Goal: Task Accomplishment & Management: Use online tool/utility

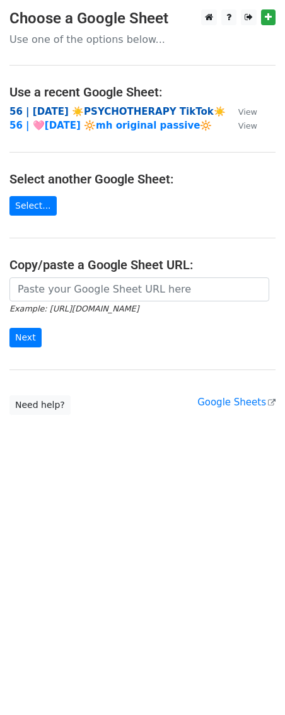
click at [119, 111] on strong "56 | AUG 6 ☀️PSYCHOTHERAPY TikTok☀️" at bounding box center [117, 111] width 216 height 11
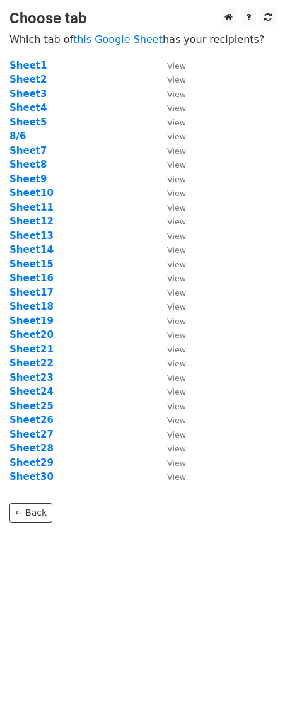
click at [62, 196] on td "Sheet10" at bounding box center [81, 193] width 145 height 15
click at [42, 245] on strong "Sheet14" at bounding box center [31, 249] width 44 height 11
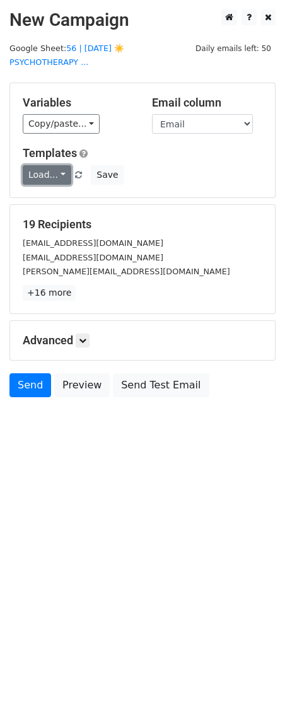
click at [37, 165] on link "Load..." at bounding box center [47, 175] width 49 height 20
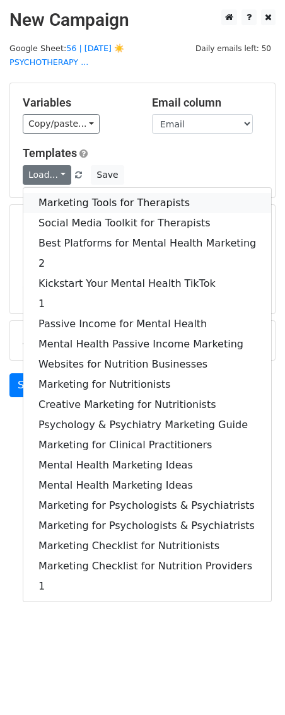
click at [41, 193] on link "Marketing Tools for Therapists" at bounding box center [147, 203] width 248 height 20
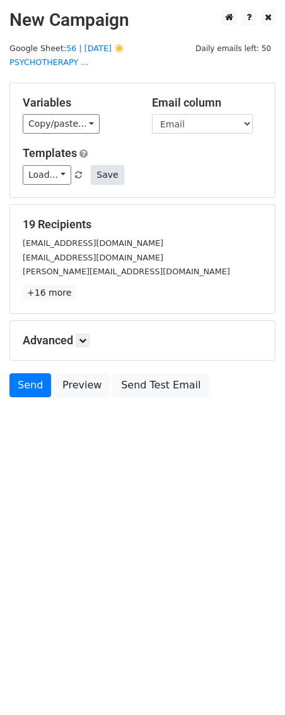
click at [114, 165] on button "Save" at bounding box center [107, 175] width 33 height 20
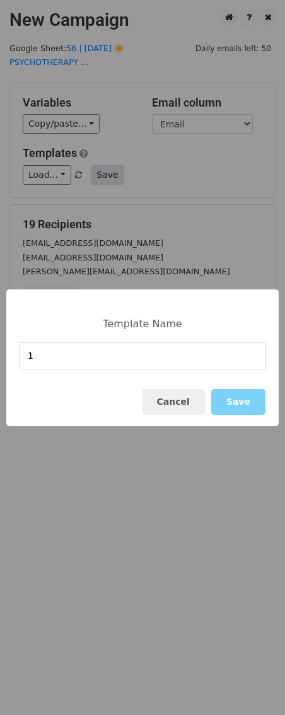
type input "1"
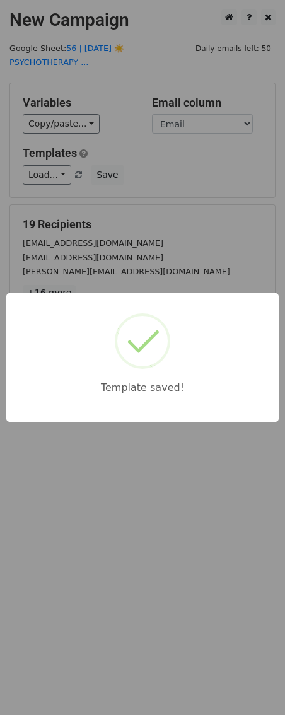
click at [162, 207] on div "Template saved!" at bounding box center [142, 357] width 285 height 715
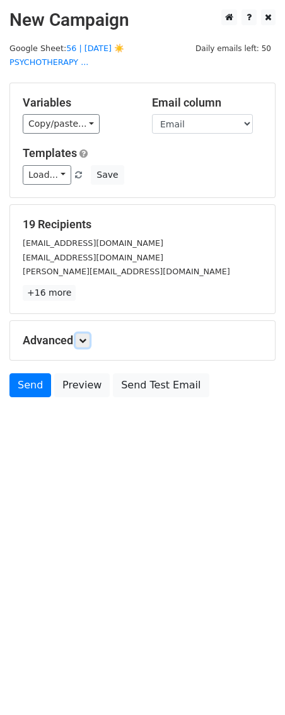
drag, startPoint x: 87, startPoint y: 327, endPoint x: 148, endPoint y: 417, distance: 109.0
click at [86, 337] on icon at bounding box center [83, 341] width 8 height 8
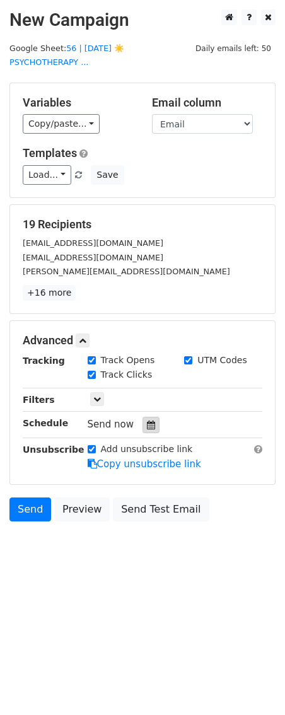
click at [147, 421] on icon at bounding box center [151, 425] width 8 height 9
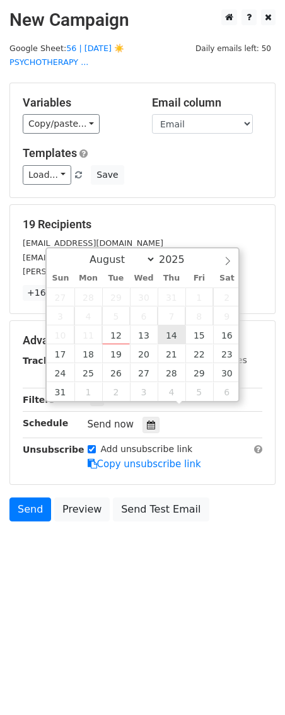
type input "2025-08-14 12:00"
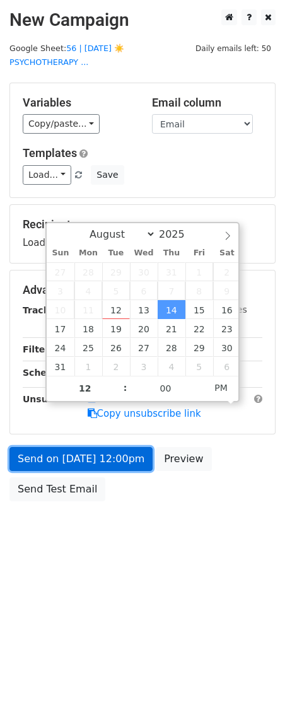
click at [107, 448] on link "Send on Aug 14 at 12:00pm" at bounding box center [80, 459] width 143 height 24
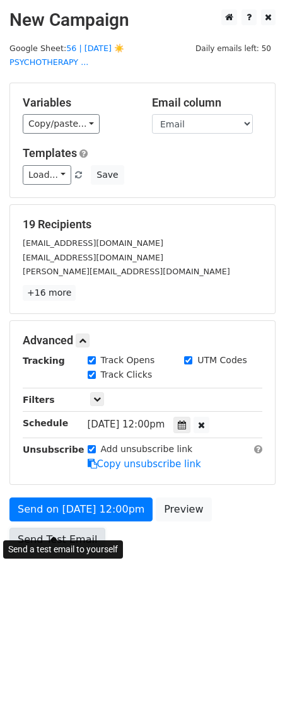
click at [62, 528] on link "Send Test Email" at bounding box center [57, 540] width 96 height 24
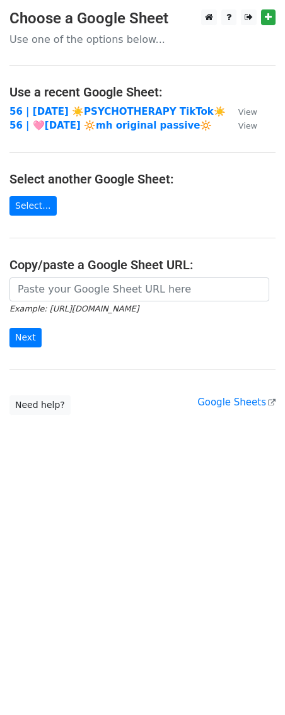
click at [37, 102] on main "Choose a Google Sheet Use one of the options below... Use a recent Google Sheet…" at bounding box center [142, 212] width 285 height 406
click at [37, 108] on strong "56 | AUG 6 ☀️PSYCHOTHERAPY TikTok☀️" at bounding box center [117, 111] width 216 height 11
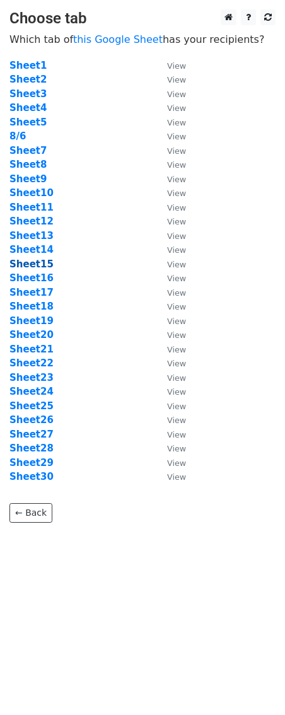
click at [36, 266] on strong "Sheet15" at bounding box center [31, 264] width 44 height 11
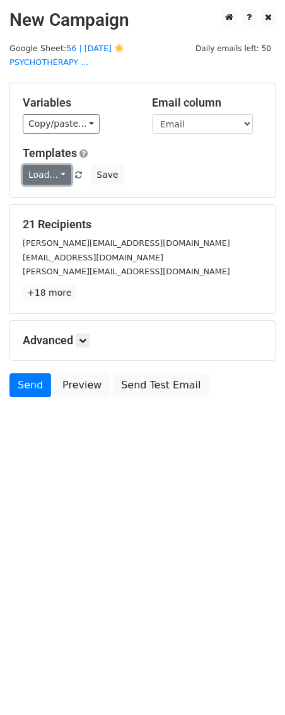
click at [43, 165] on link "Load..." at bounding box center [47, 175] width 49 height 20
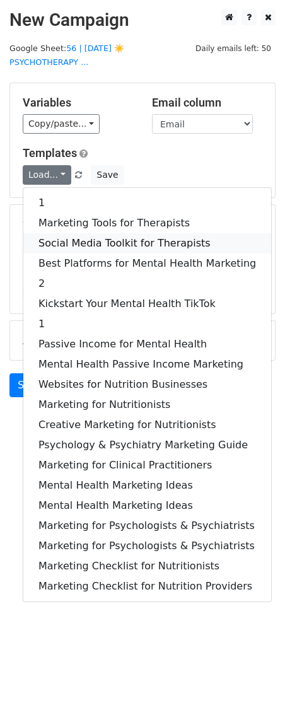
click at [54, 233] on link "Social Media Toolkit for Therapists" at bounding box center [147, 243] width 248 height 20
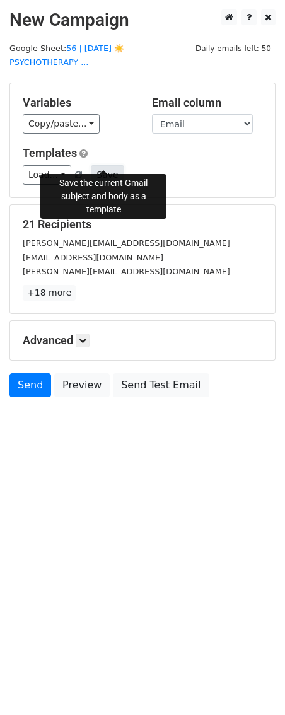
click at [101, 167] on button "Save" at bounding box center [107, 175] width 33 height 20
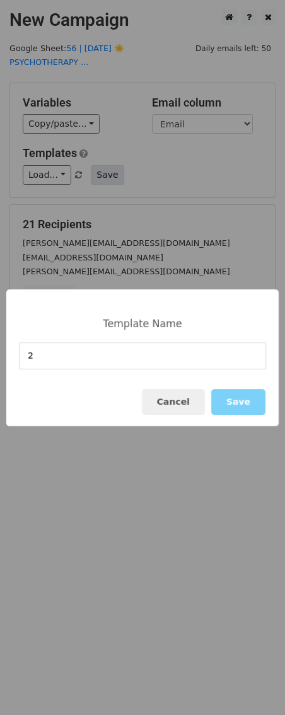
type input "2"
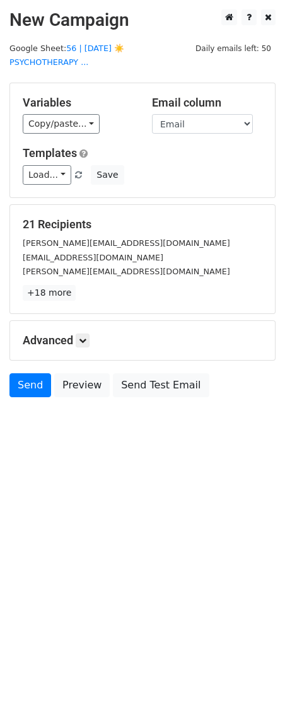
click at [100, 61] on main "New Campaign Daily emails left: 50 Google Sheet: 56 | AUG 6 ☀️PSYCHOTHERAPY ...…" at bounding box center [142, 206] width 285 height 394
click at [102, 50] on link "56 | AUG 6 ☀️PSYCHOTHERAPY ..." at bounding box center [66, 56] width 115 height 24
click at [79, 334] on link at bounding box center [83, 341] width 14 height 14
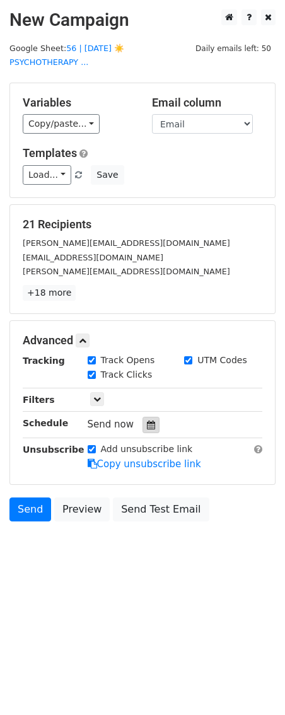
click at [147, 421] on icon at bounding box center [151, 425] width 8 height 9
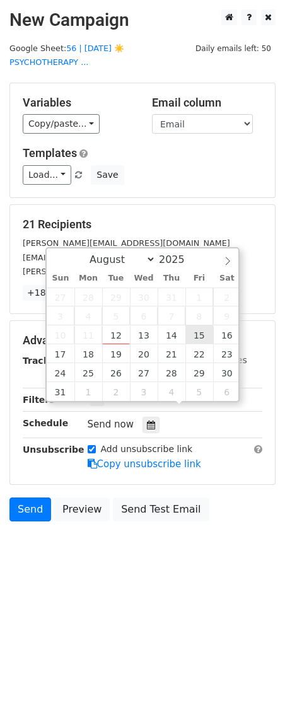
type input "2025-08-15 12:00"
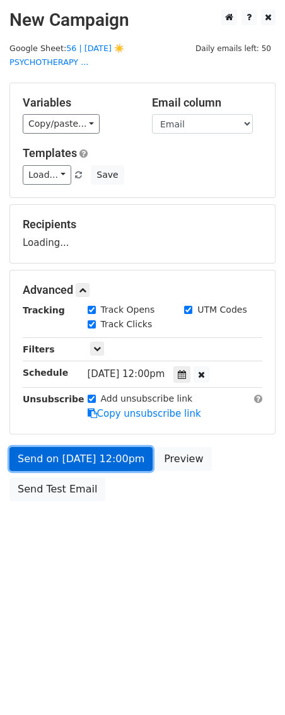
click at [115, 447] on link "Send on Aug 15 at 12:00pm" at bounding box center [80, 459] width 143 height 24
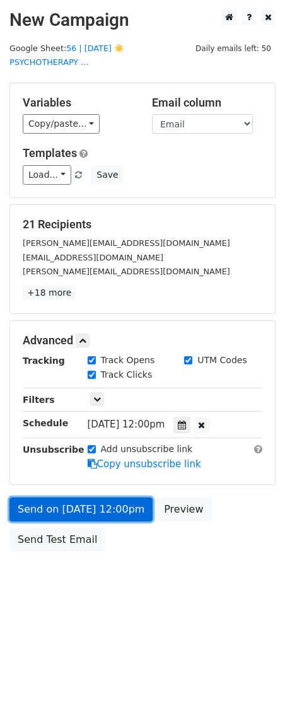
click at [84, 498] on link "Send on Aug 15 at 12:00pm" at bounding box center [80, 510] width 143 height 24
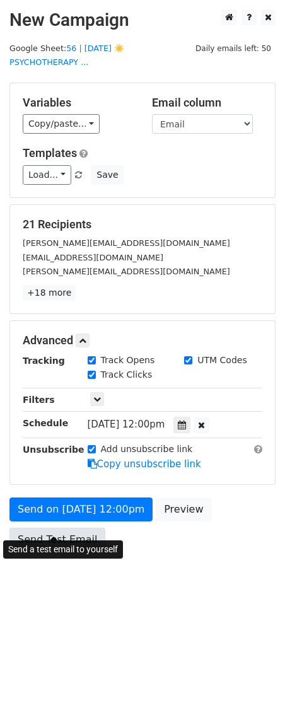
click at [61, 528] on link "Send Test Email" at bounding box center [57, 540] width 96 height 24
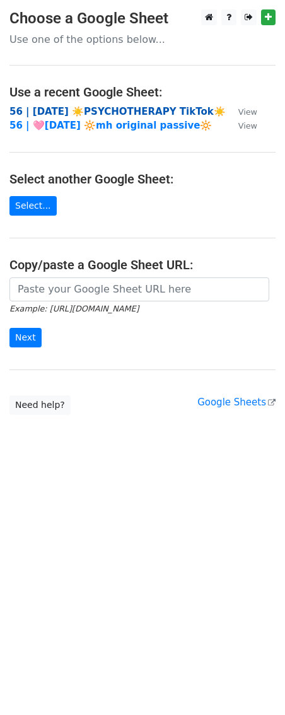
click at [83, 106] on strong "56 | AUG 6 ☀️PSYCHOTHERAPY TikTok☀️" at bounding box center [117, 111] width 216 height 11
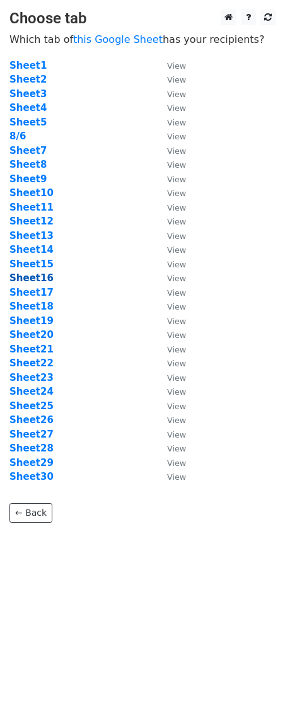
click at [35, 281] on strong "Sheet16" at bounding box center [31, 277] width 44 height 11
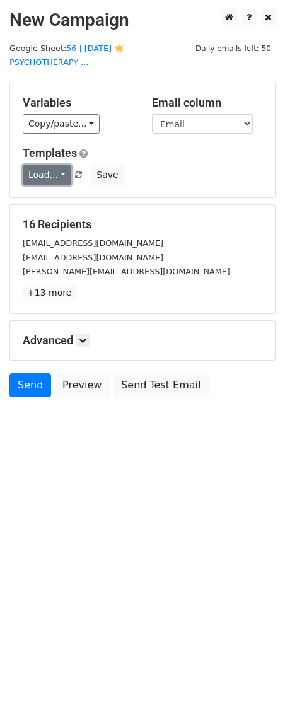
click at [46, 165] on link "Load..." at bounding box center [47, 175] width 49 height 20
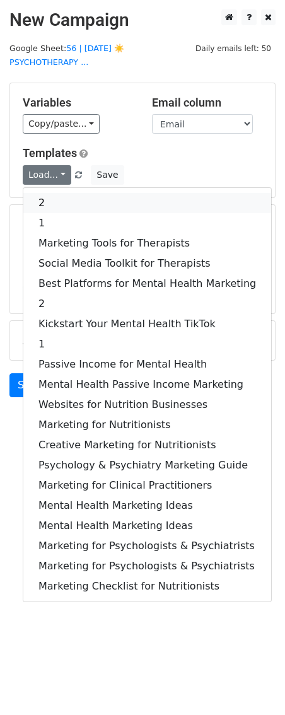
click at [45, 193] on link "2" at bounding box center [147, 203] width 248 height 20
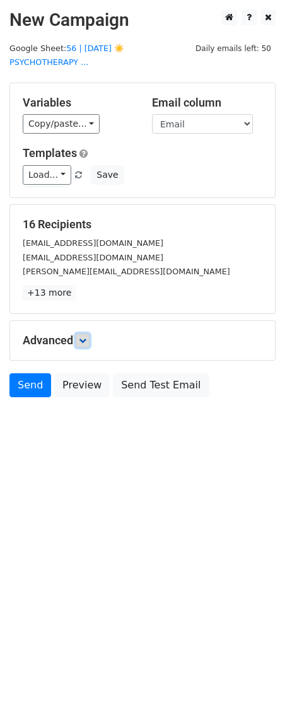
click at [85, 337] on icon at bounding box center [83, 341] width 8 height 8
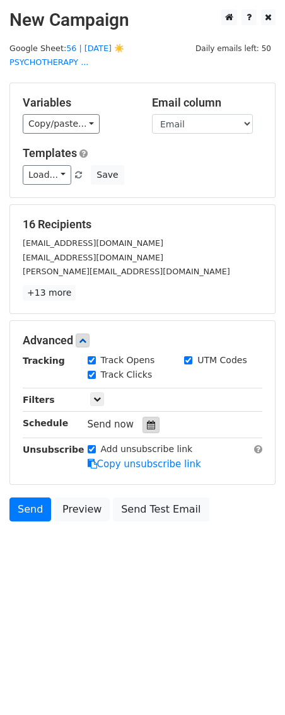
click at [147, 421] on icon at bounding box center [151, 425] width 8 height 9
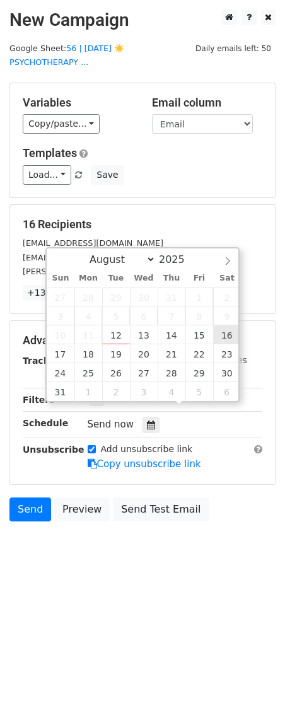
type input "2025-08-16 12:00"
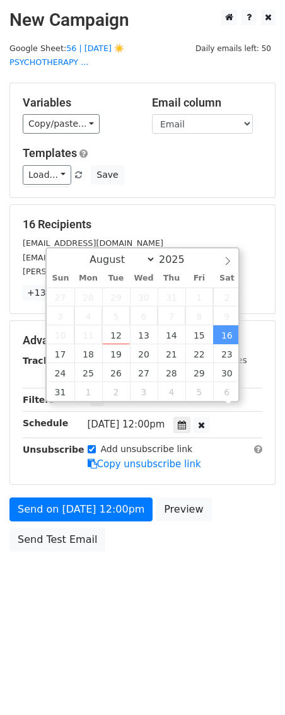
scroll to position [1, 0]
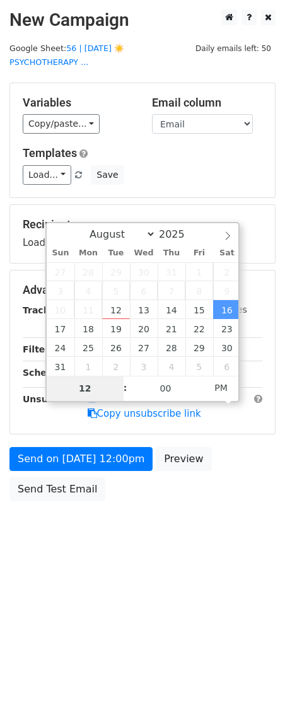
type input "2"
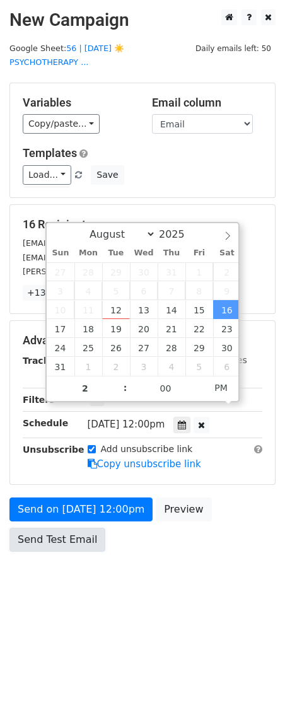
type input "2025-08-16 14:00"
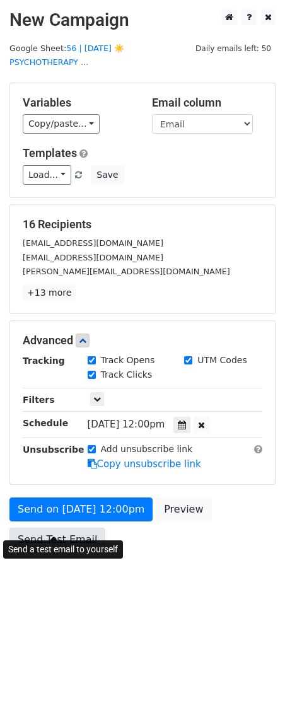
click at [57, 528] on link "Send Test Email" at bounding box center [57, 540] width 96 height 24
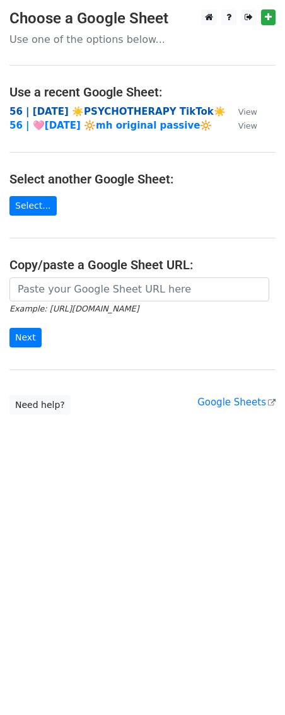
click at [76, 108] on strong "56 | [DATE] ☀️PSYCHOTHERAPY TikTok☀️" at bounding box center [117, 111] width 216 height 11
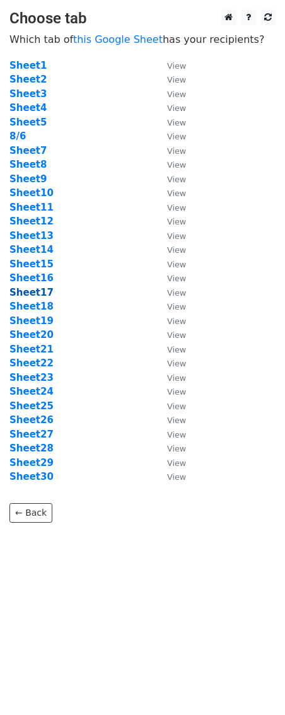
click at [38, 294] on strong "Sheet17" at bounding box center [31, 292] width 44 height 11
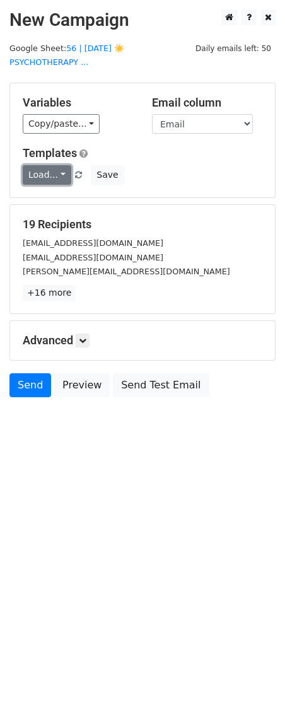
click at [51, 165] on link "Load..." at bounding box center [47, 175] width 49 height 20
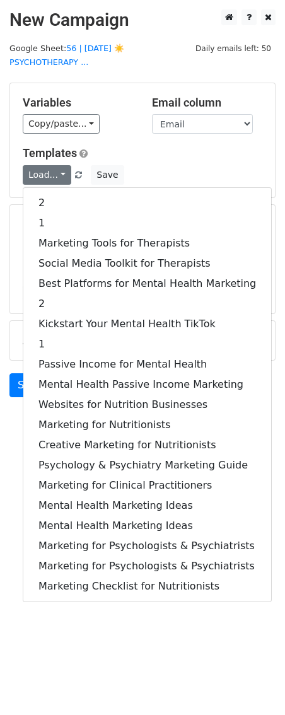
click at [61, 187] on div "2 1 Marketing Tools for Therapists Social Media Toolkit for Therapists Best Pla…" at bounding box center [147, 394] width 249 height 415
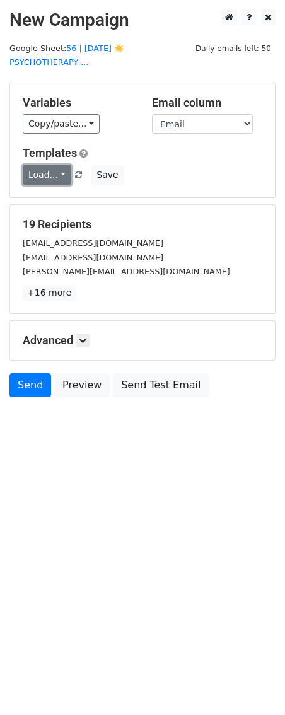
click at [59, 165] on link "Load..." at bounding box center [47, 175] width 49 height 20
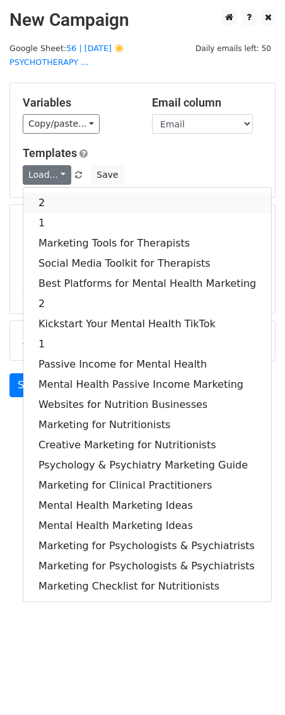
click at [59, 193] on link "2" at bounding box center [147, 203] width 248 height 20
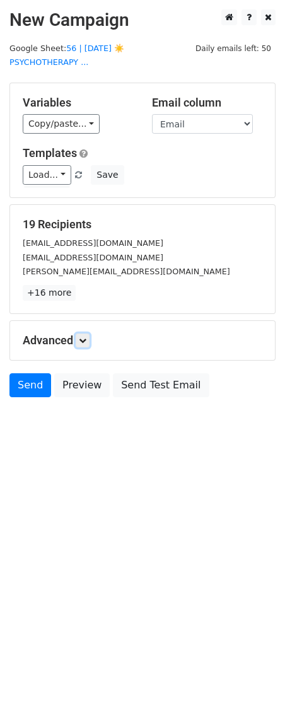
drag, startPoint x: 86, startPoint y: 323, endPoint x: 109, endPoint y: 363, distance: 46.6
click at [86, 337] on icon at bounding box center [83, 341] width 8 height 8
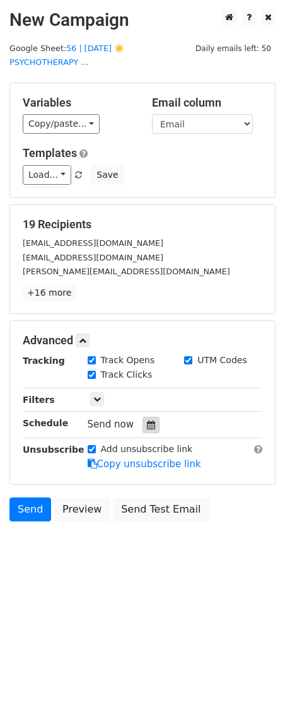
click at [143, 417] on div at bounding box center [151, 425] width 17 height 16
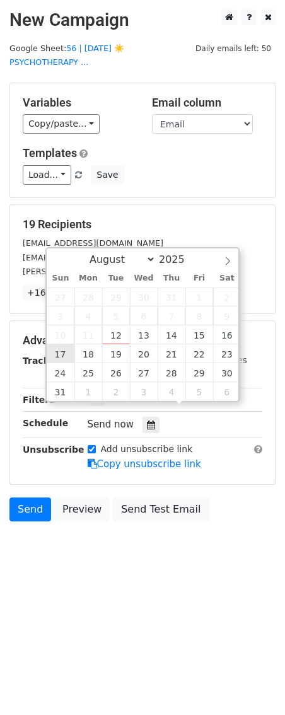
type input "2025-08-17 12:00"
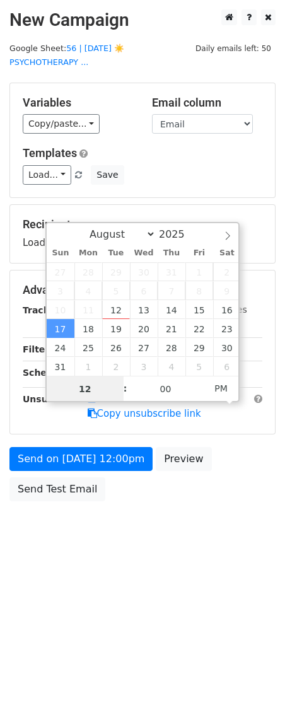
scroll to position [1, 0]
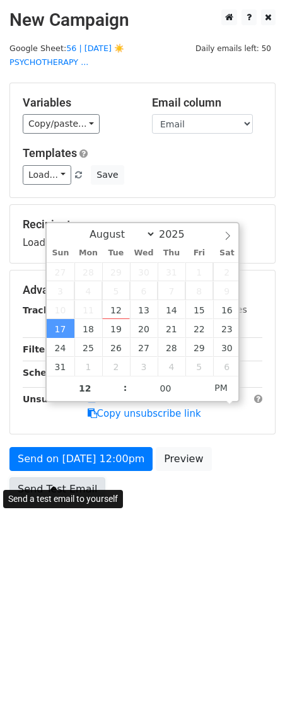
click at [61, 477] on link "Send Test Email" at bounding box center [57, 489] width 96 height 24
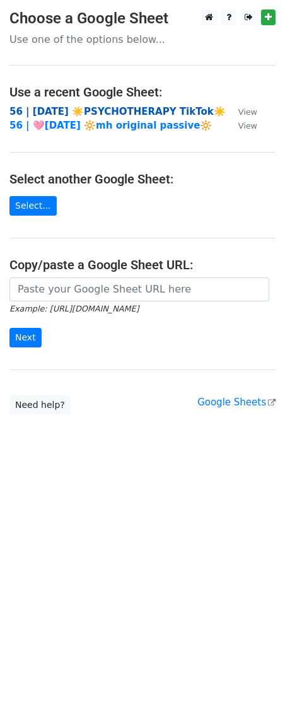
click at [96, 114] on strong "56 | [DATE] ☀️PSYCHOTHERAPY TikTok☀️" at bounding box center [117, 111] width 216 height 11
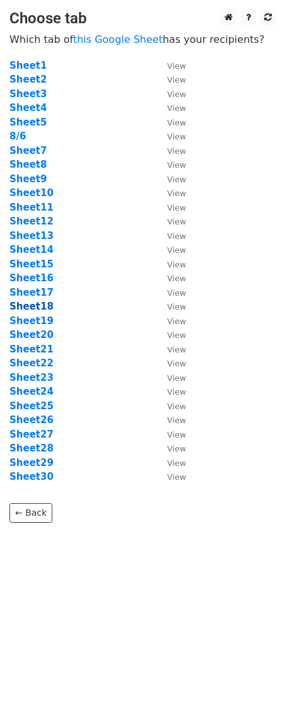
click at [35, 311] on strong "Sheet18" at bounding box center [31, 306] width 44 height 11
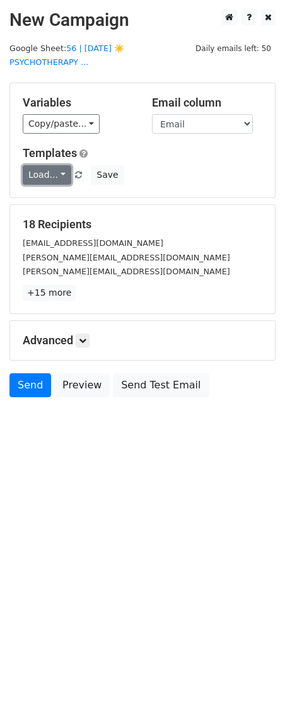
click at [53, 165] on link "Load..." at bounding box center [47, 175] width 49 height 20
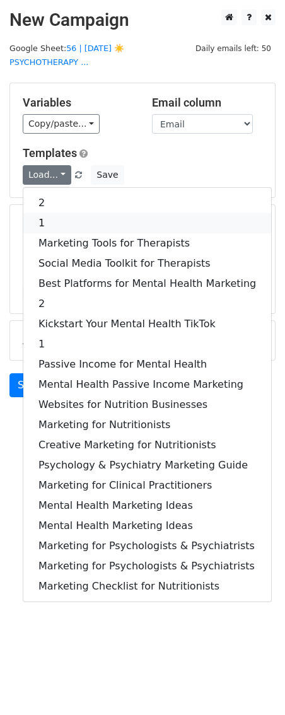
click at [54, 213] on link "1" at bounding box center [147, 223] width 248 height 20
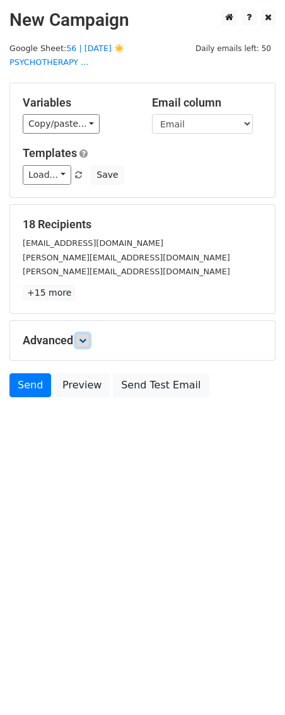
click at [82, 337] on icon at bounding box center [83, 341] width 8 height 8
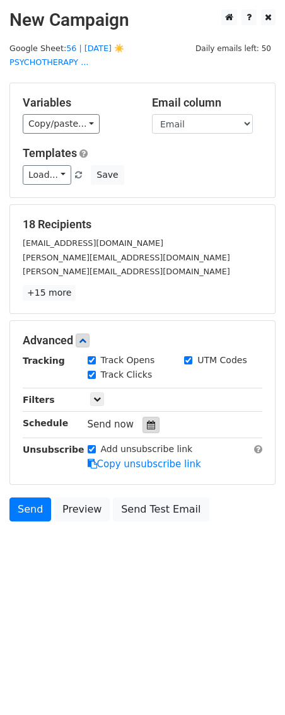
click at [148, 421] on icon at bounding box center [151, 425] width 8 height 9
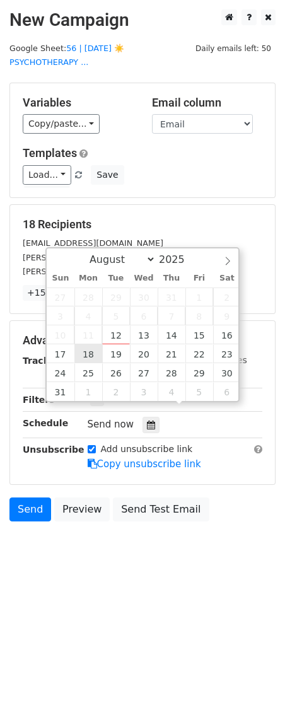
type input "2025-08-18 12:00"
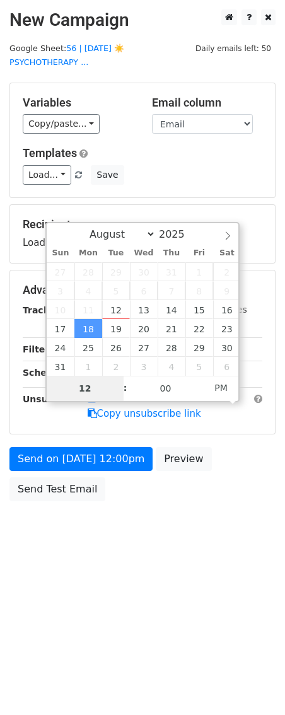
type input "2"
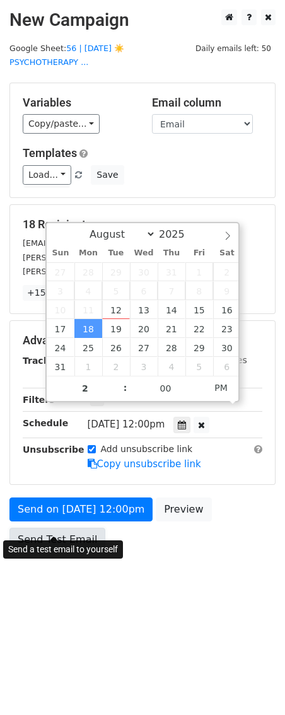
type input "2025-08-18 14:00"
click at [55, 528] on link "Send Test Email" at bounding box center [57, 540] width 96 height 24
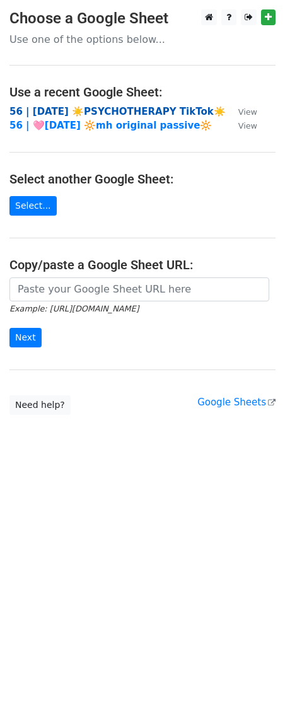
click at [91, 110] on strong "56 | [DATE] ☀️PSYCHOTHERAPY TikTok☀️" at bounding box center [117, 111] width 216 height 11
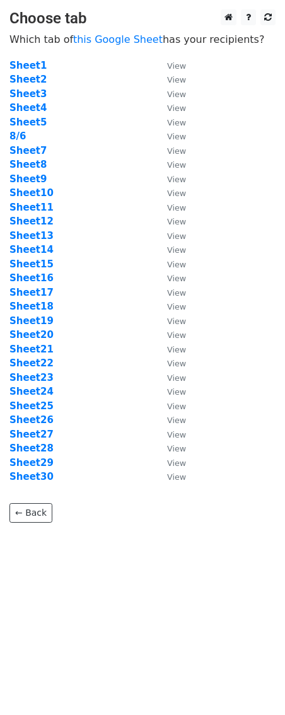
drag, startPoint x: 102, startPoint y: 151, endPoint x: 76, endPoint y: 199, distance: 54.2
click at [102, 152] on td "Sheet7" at bounding box center [81, 151] width 145 height 15
click at [36, 316] on strong "Sheet19" at bounding box center [31, 320] width 44 height 11
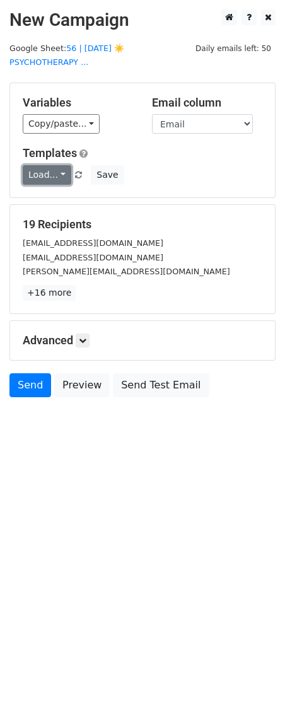
click at [50, 165] on link "Load..." at bounding box center [47, 175] width 49 height 20
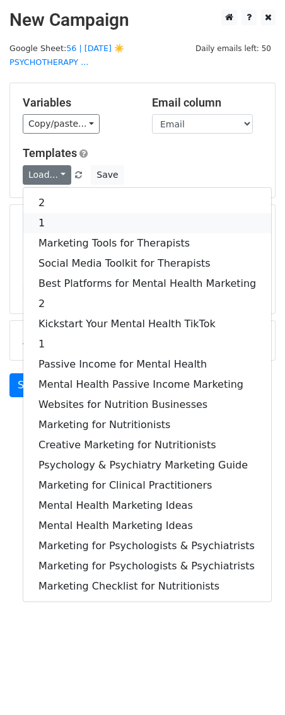
click at [50, 213] on link "1" at bounding box center [147, 223] width 248 height 20
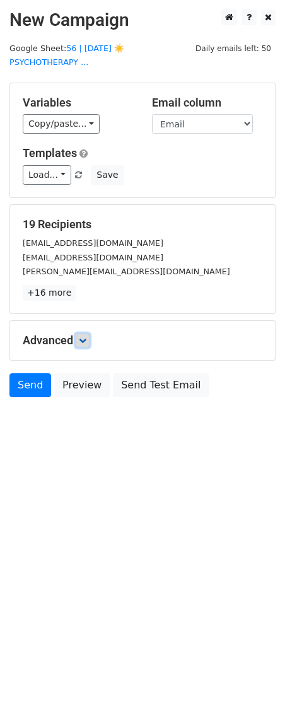
click at [88, 334] on link at bounding box center [83, 341] width 14 height 14
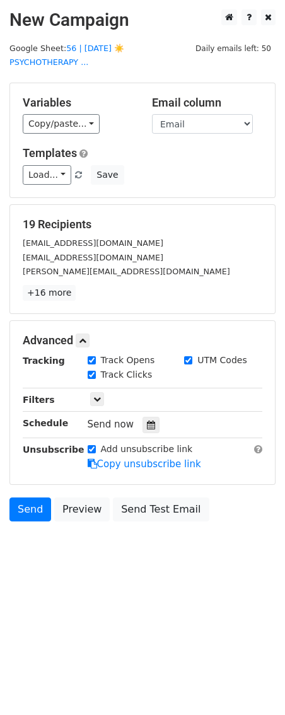
click at [156, 416] on div "Send now" at bounding box center [162, 424] width 148 height 17
click at [151, 417] on div at bounding box center [151, 425] width 17 height 16
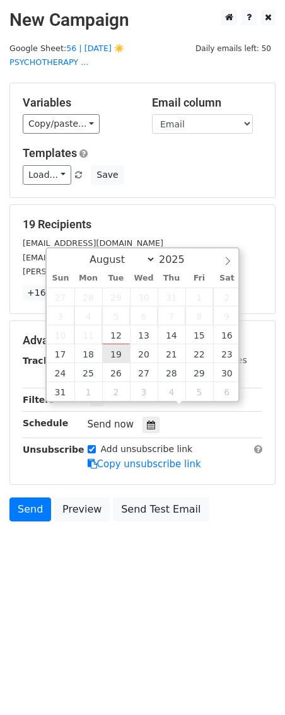
type input "2025-08-19 12:00"
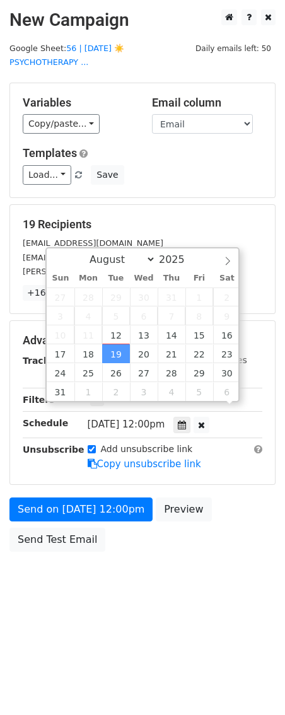
scroll to position [1, 0]
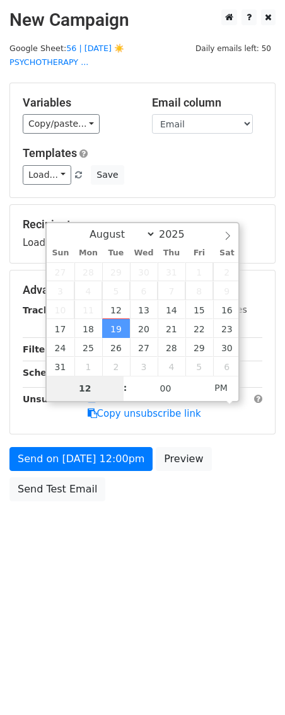
type input "2"
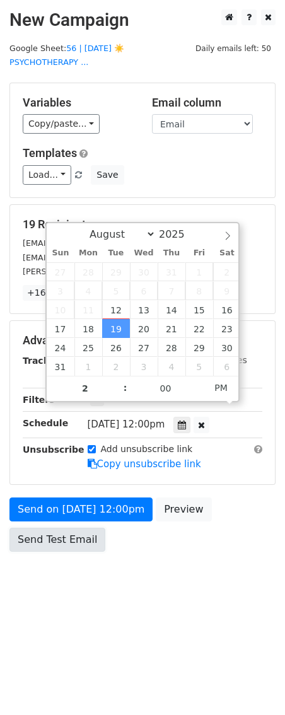
type input "2025-08-19 14:00"
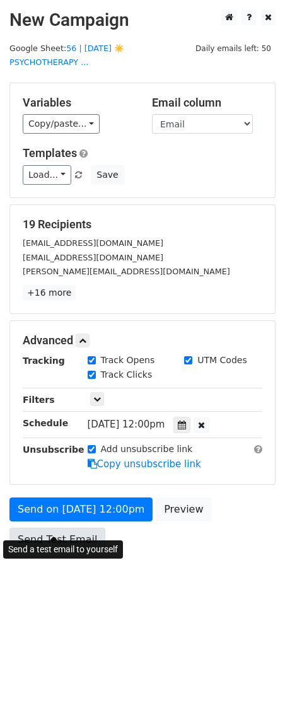
click at [40, 528] on link "Send Test Email" at bounding box center [57, 540] width 96 height 24
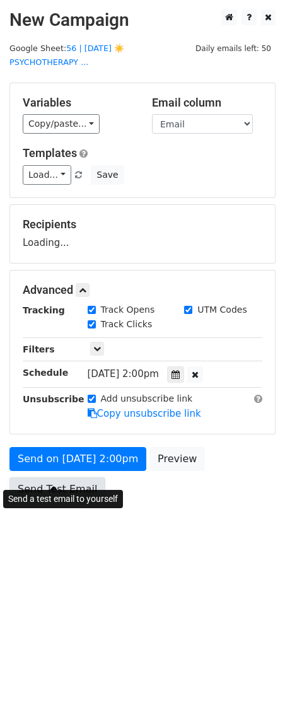
click at [56, 477] on link "Send Test Email" at bounding box center [57, 489] width 96 height 24
drag, startPoint x: 54, startPoint y: 482, endPoint x: 83, endPoint y: 471, distance: 31.2
click at [54, 481] on link "Send Test Email" at bounding box center [57, 489] width 96 height 24
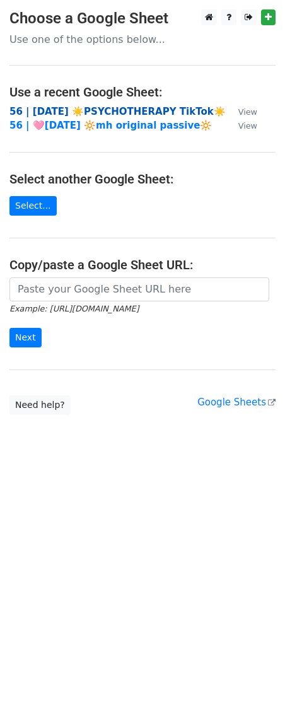
click at [68, 114] on strong "56 | AUG 6 ☀️PSYCHOTHERAPY TikTok☀️" at bounding box center [117, 111] width 216 height 11
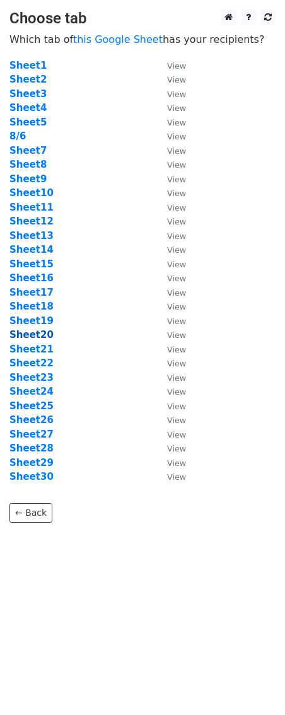
click at [36, 337] on strong "Sheet20" at bounding box center [31, 334] width 44 height 11
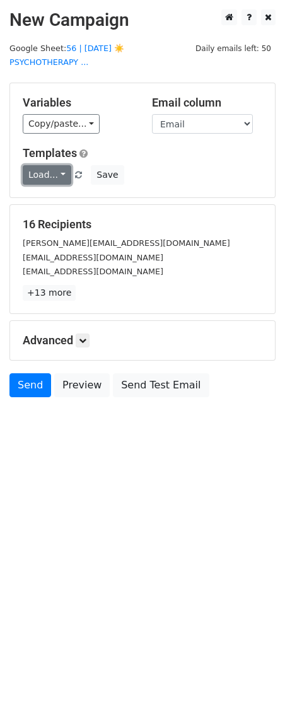
click at [35, 165] on link "Load..." at bounding box center [47, 175] width 49 height 20
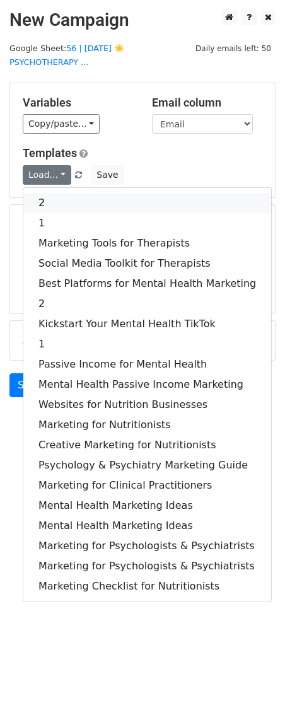
click at [45, 193] on link "2" at bounding box center [147, 203] width 248 height 20
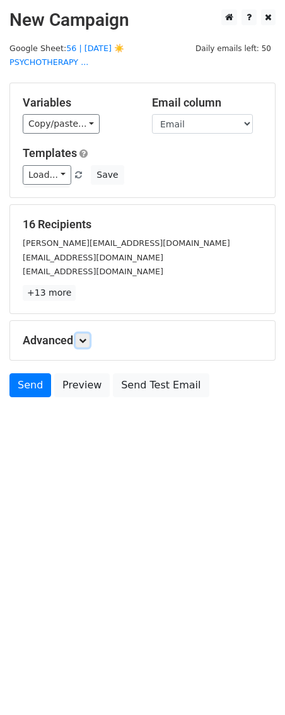
drag, startPoint x: 78, startPoint y: 322, endPoint x: 112, endPoint y: 366, distance: 55.8
click at [79, 334] on link at bounding box center [83, 341] width 14 height 14
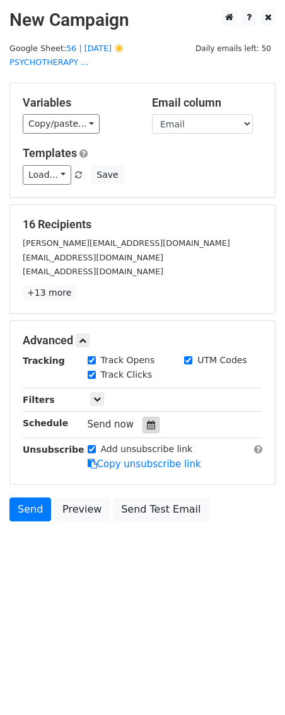
click at [154, 417] on div at bounding box center [151, 425] width 17 height 16
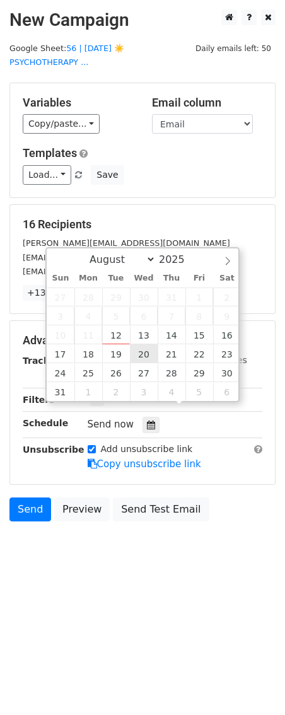
type input "[DATE] 12:00"
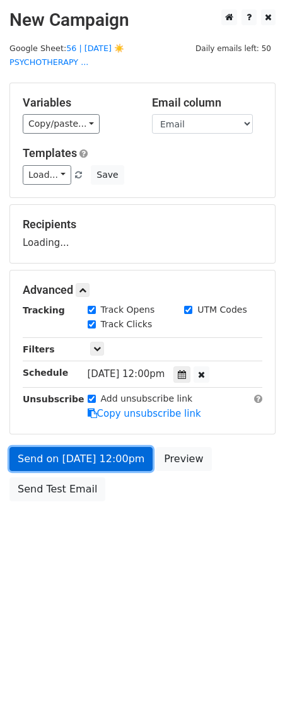
click at [101, 447] on link "Send on [DATE] 12:00pm" at bounding box center [80, 459] width 143 height 24
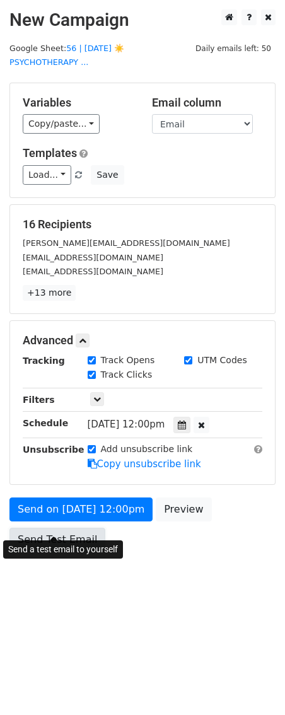
click at [55, 528] on link "Send Test Email" at bounding box center [57, 540] width 96 height 24
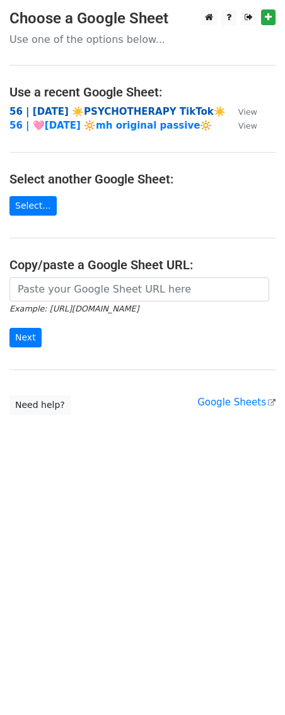
click at [108, 110] on strong "56 | [DATE] ☀️PSYCHOTHERAPY TikTok☀️" at bounding box center [117, 111] width 216 height 11
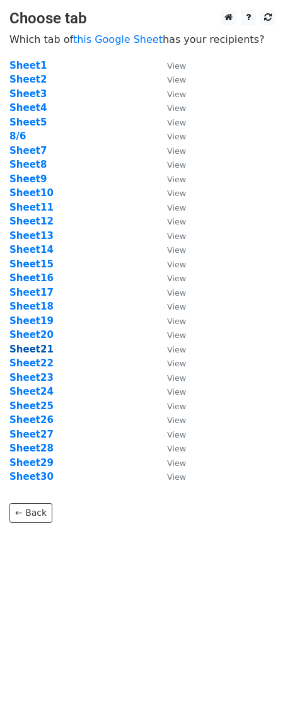
click at [28, 347] on strong "Sheet21" at bounding box center [31, 349] width 44 height 11
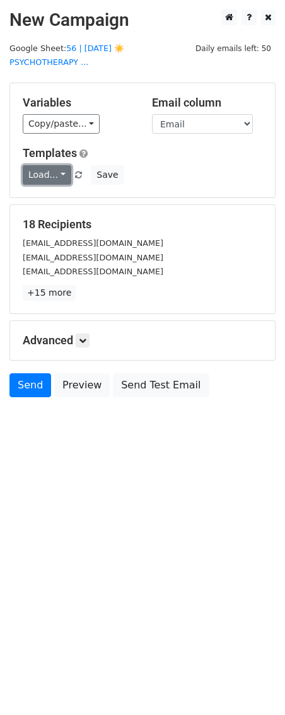
click at [52, 165] on link "Load..." at bounding box center [47, 175] width 49 height 20
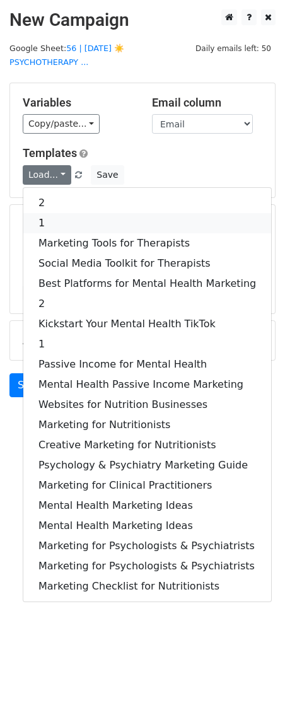
click at [58, 213] on link "1" at bounding box center [147, 223] width 248 height 20
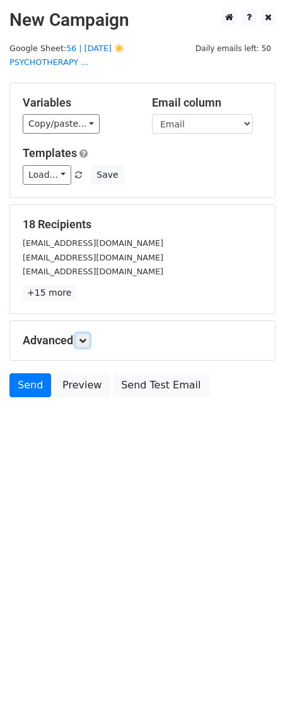
drag, startPoint x: 89, startPoint y: 324, endPoint x: 158, endPoint y: 424, distance: 121.6
click at [90, 334] on link at bounding box center [83, 341] width 14 height 14
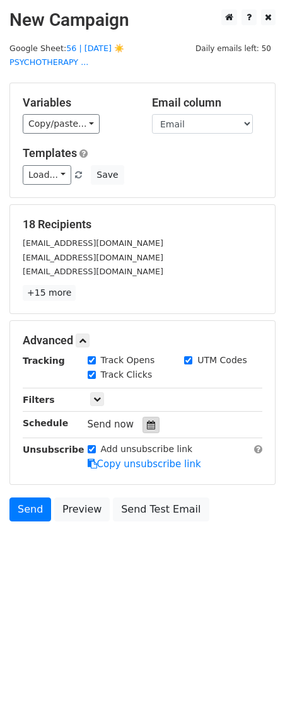
click at [148, 421] on icon at bounding box center [151, 425] width 8 height 9
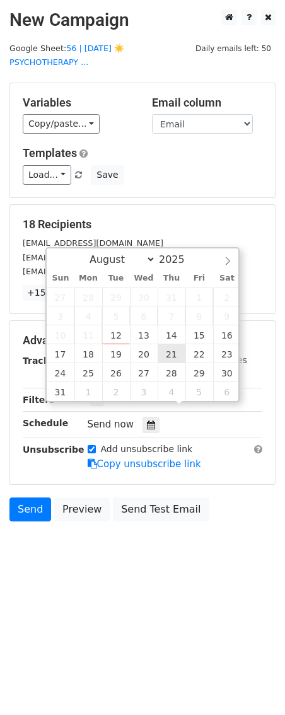
type input "2025-08-21 12:00"
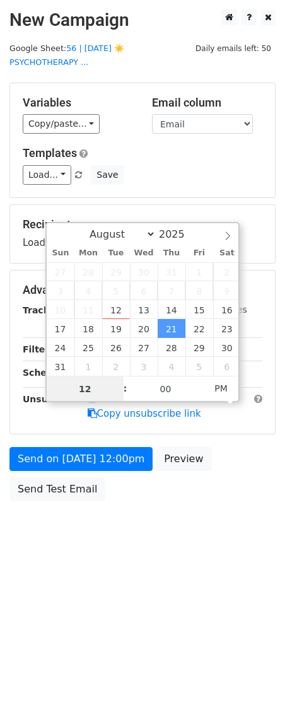
scroll to position [1, 0]
type input "3"
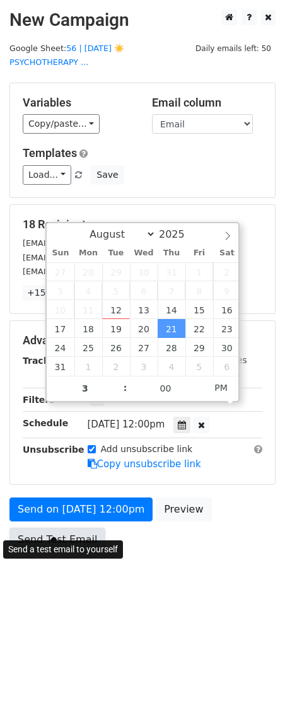
type input "2025-08-21 15:00"
click at [60, 528] on link "Send Test Email" at bounding box center [57, 540] width 96 height 24
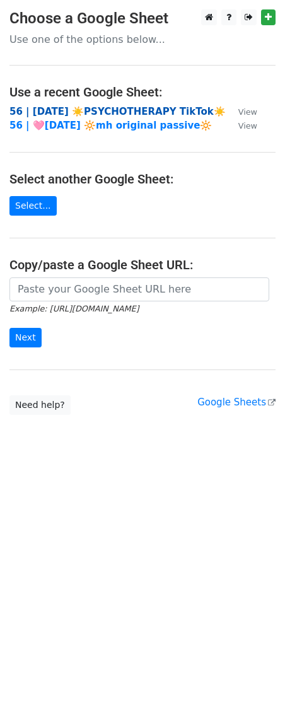
click at [90, 107] on strong "56 | AUG 6 ☀️PSYCHOTHERAPY TikTok☀️" at bounding box center [117, 111] width 216 height 11
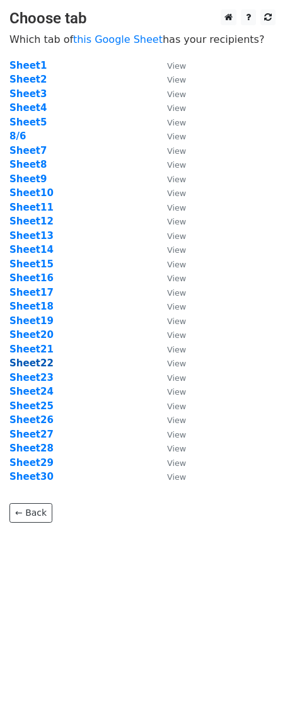
click at [42, 361] on strong "Sheet22" at bounding box center [31, 363] width 44 height 11
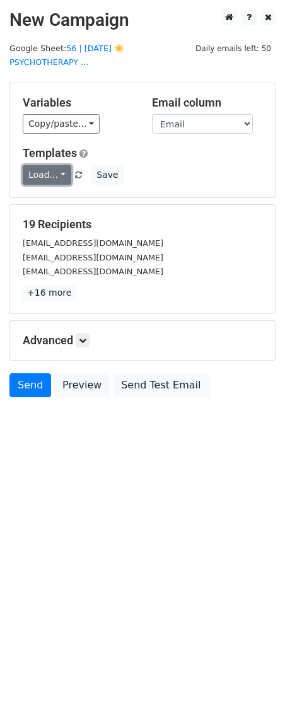
click at [50, 165] on link "Load..." at bounding box center [47, 175] width 49 height 20
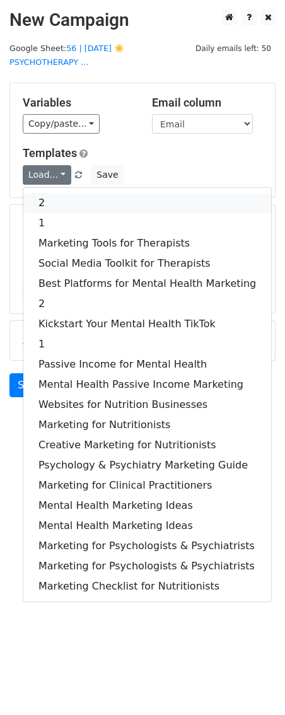
click at [51, 193] on link "2" at bounding box center [147, 203] width 248 height 20
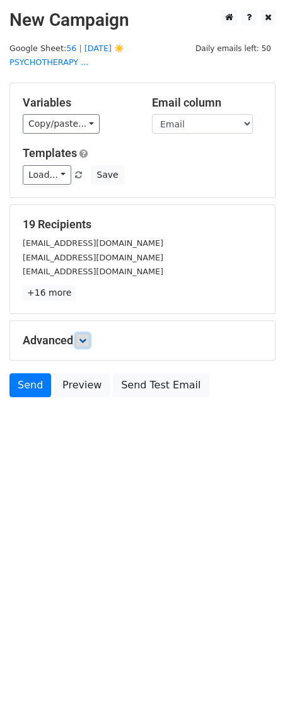
click at [88, 334] on link at bounding box center [83, 341] width 14 height 14
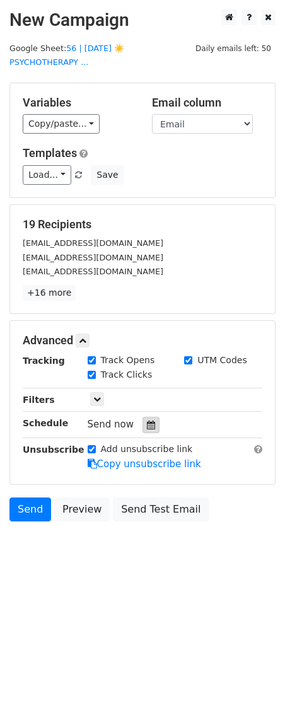
click at [147, 421] on icon at bounding box center [151, 425] width 8 height 9
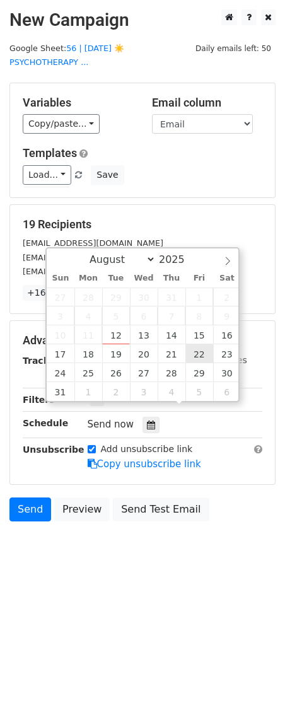
type input "[DATE] 12:00"
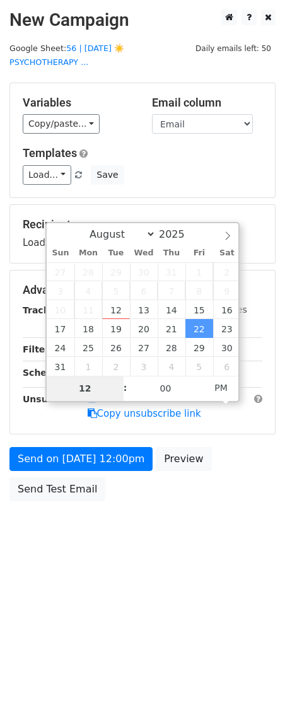
type input "3"
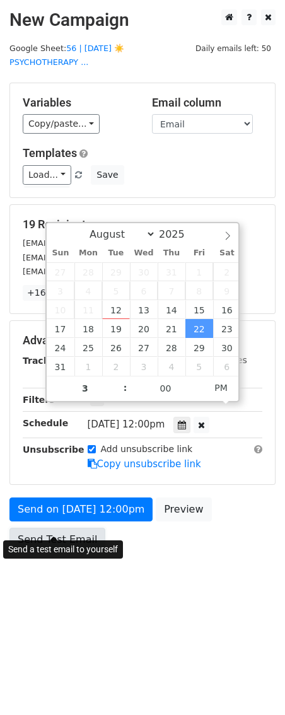
type input "[DATE] 15:00"
click at [59, 528] on link "Send Test Email" at bounding box center [57, 540] width 96 height 24
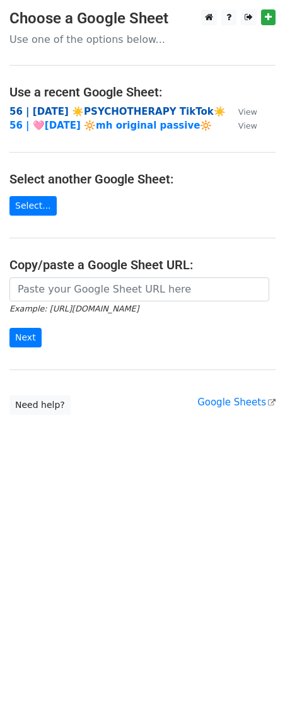
click at [73, 110] on strong "56 | [DATE] ☀️PSYCHOTHERAPY TikTok☀️" at bounding box center [117, 111] width 216 height 11
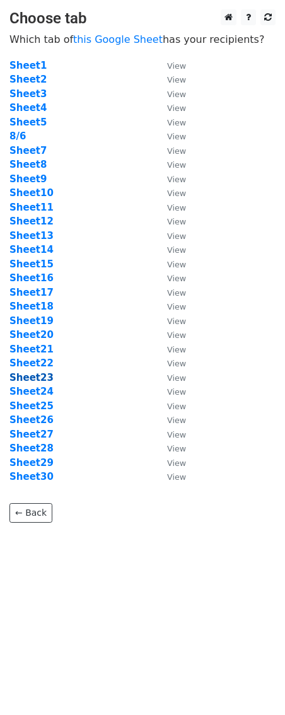
click at [38, 378] on strong "Sheet23" at bounding box center [31, 377] width 44 height 11
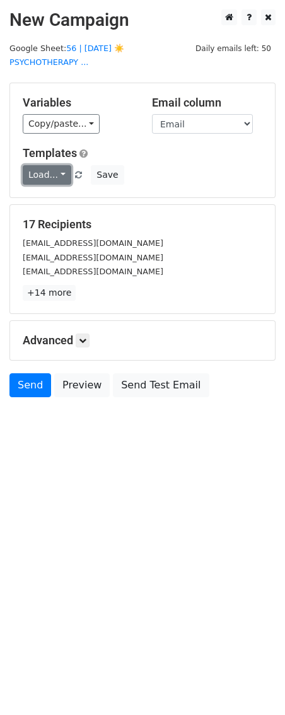
click at [59, 165] on link "Load..." at bounding box center [47, 175] width 49 height 20
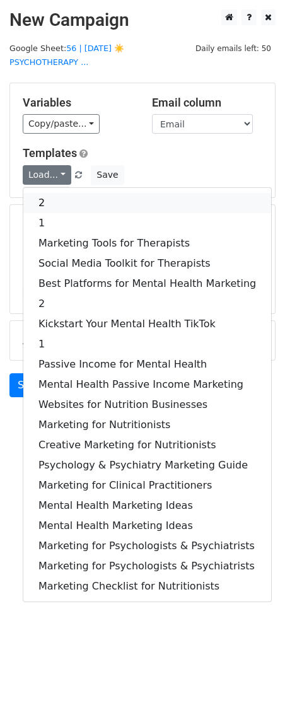
click at [56, 193] on link "2" at bounding box center [147, 203] width 248 height 20
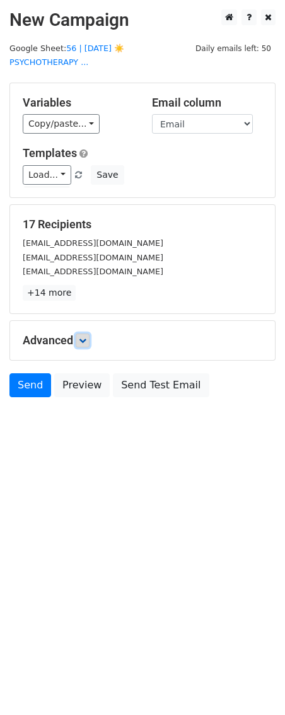
click at [85, 334] on link at bounding box center [83, 341] width 14 height 14
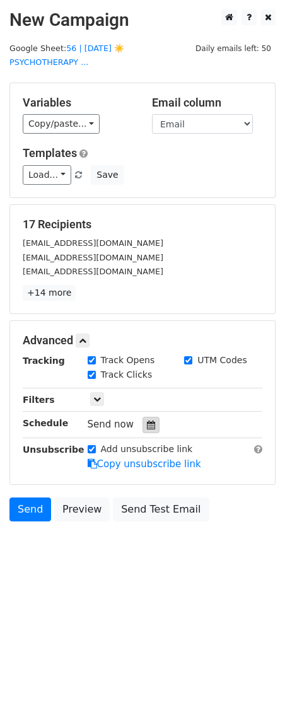
drag, startPoint x: 150, startPoint y: 423, endPoint x: 150, endPoint y: 416, distance: 7.6
click at [150, 420] on div "Tracking Track Opens UTM Codes Track Clicks Filters Only include spreadsheet ro…" at bounding box center [143, 413] width 240 height 118
click at [149, 421] on icon at bounding box center [151, 425] width 8 height 9
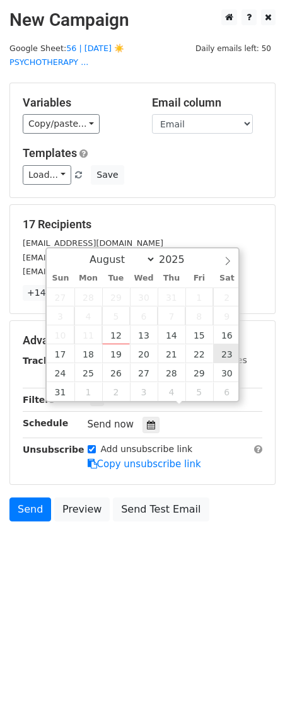
type input "2025-08-23 12:00"
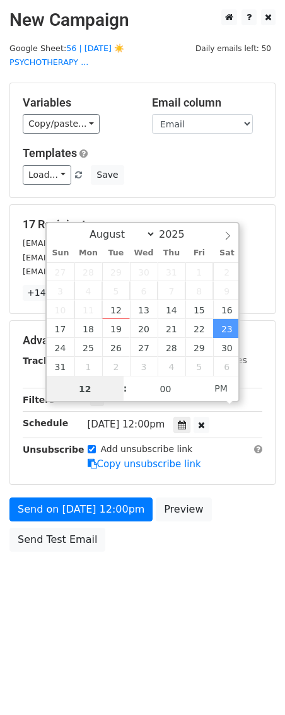
scroll to position [1, 0]
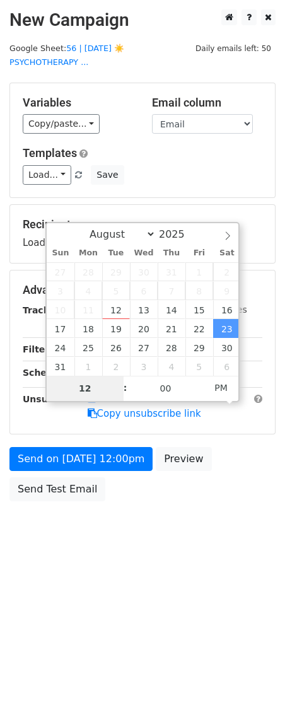
type input "3"
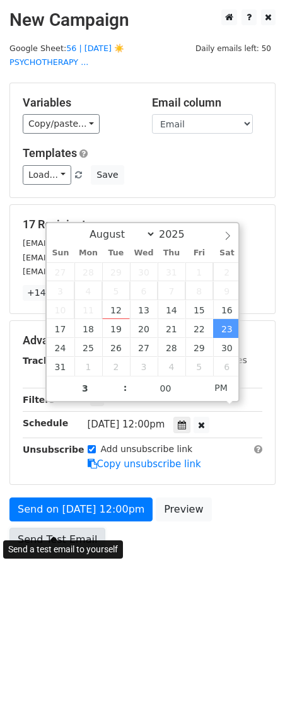
type input "2025-08-23 15:00"
click at [52, 528] on link "Send Test Email" at bounding box center [57, 540] width 96 height 24
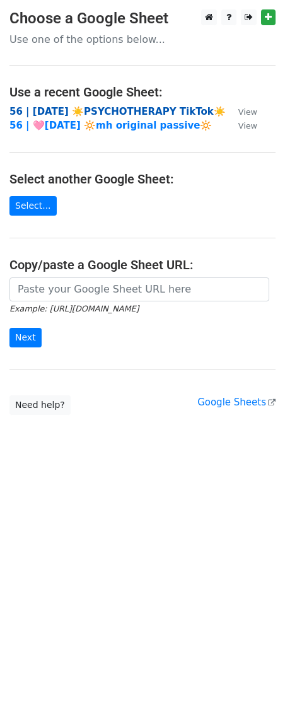
click at [83, 114] on strong "56 | [DATE] ☀️PSYCHOTHERAPY TikTok☀️" at bounding box center [117, 111] width 216 height 11
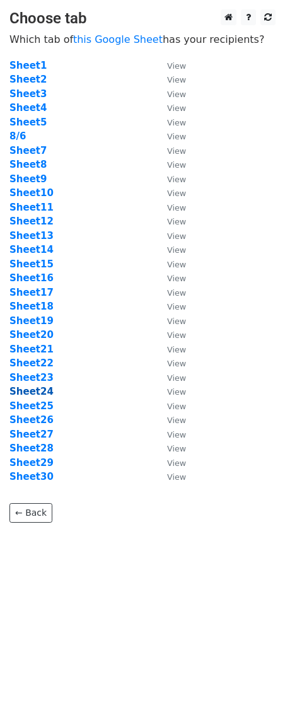
click at [33, 392] on strong "Sheet24" at bounding box center [31, 391] width 44 height 11
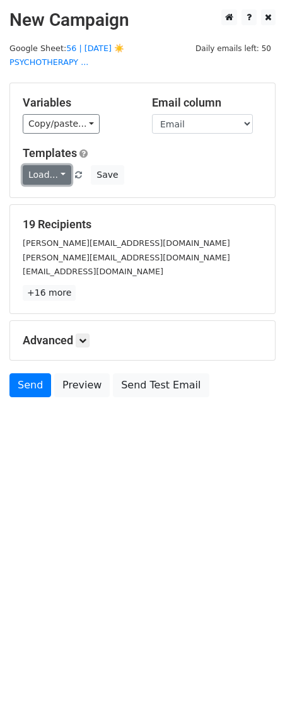
click at [46, 165] on link "Load..." at bounding box center [47, 175] width 49 height 20
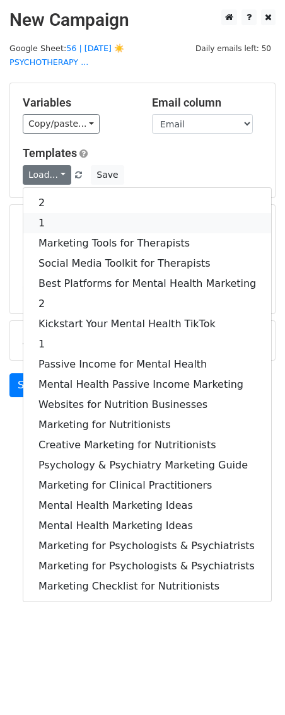
drag, startPoint x: 54, startPoint y: 204, endPoint x: 86, endPoint y: 333, distance: 132.8
click at [54, 213] on link "1" at bounding box center [147, 223] width 248 height 20
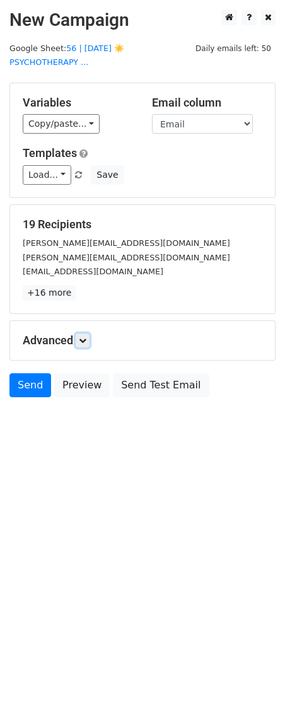
drag, startPoint x: 86, startPoint y: 320, endPoint x: 100, endPoint y: 360, distance: 41.9
click at [86, 334] on link at bounding box center [83, 341] width 14 height 14
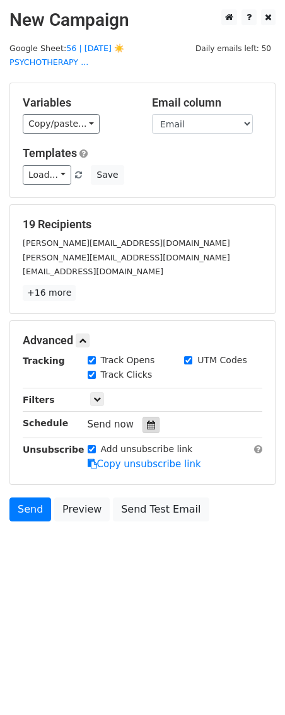
click at [147, 421] on icon at bounding box center [151, 425] width 8 height 9
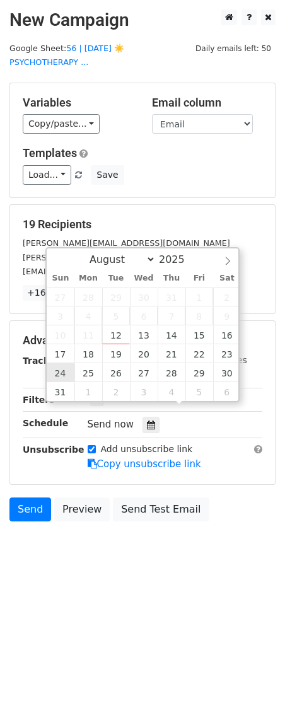
type input "[DATE] 12:00"
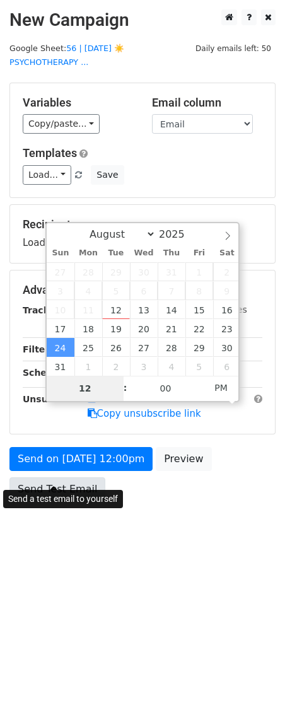
type input "2"
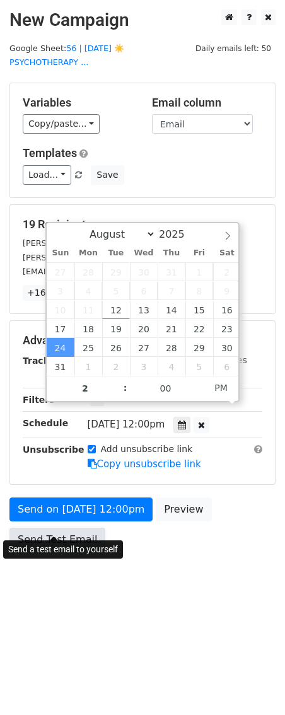
type input "[DATE] 14:00"
click at [61, 528] on link "Send Test Email" at bounding box center [57, 540] width 96 height 24
